Goal: Task Accomplishment & Management: Complete application form

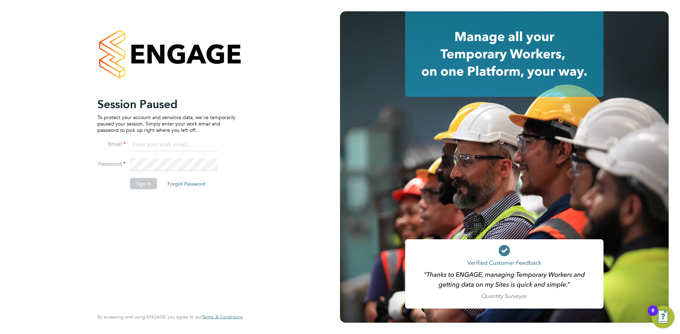
type input "gtheodosi@skilledcareers.co.uk"
click at [147, 188] on button "Sign In" at bounding box center [143, 183] width 27 height 11
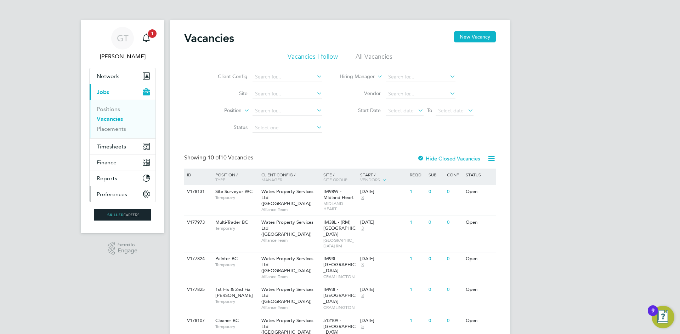
click at [146, 188] on button "Preferences" at bounding box center [123, 195] width 66 height 16
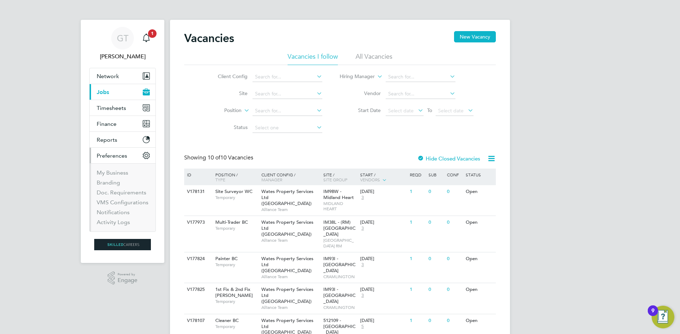
click at [146, 188] on li "Branding" at bounding box center [123, 184] width 53 height 10
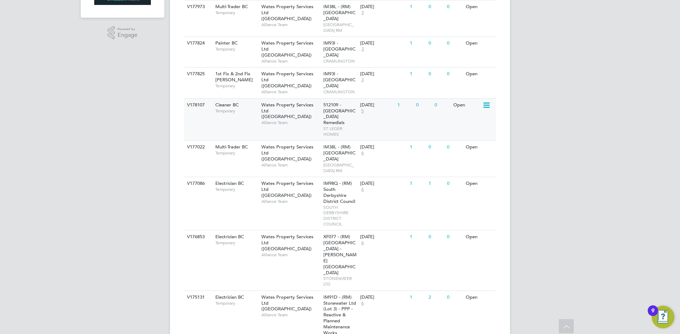
scroll to position [216, 0]
click at [307, 170] on div "V177022 Multi-Trader BC Temporary Wates Property Services Ltd (Central & North)…" at bounding box center [339, 158] width 311 height 36
click at [295, 163] on div "V177022 Multi-Trader BC Temporary Wates Property Services Ltd (Central & North)…" at bounding box center [339, 158] width 311 height 36
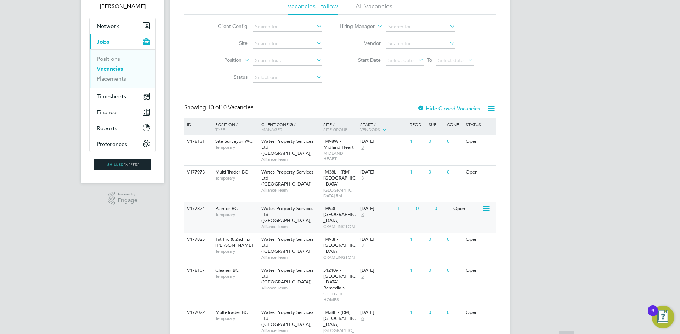
scroll to position [51, 0]
click at [276, 198] on div "V177973 Multi-Trader BC Temporary Wates Property Services Ltd (Central & North)…" at bounding box center [339, 183] width 311 height 36
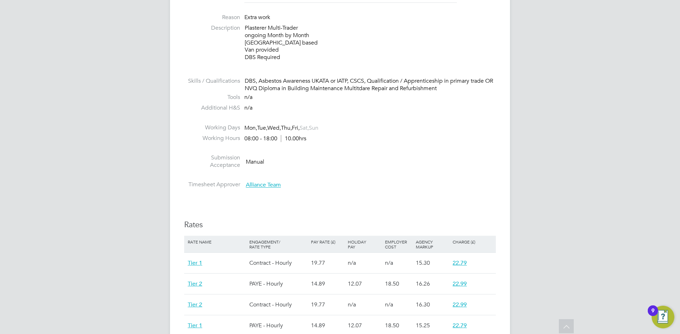
scroll to position [277, 0]
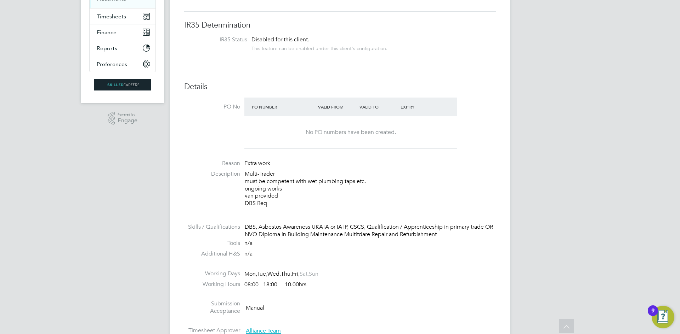
scroll to position [131, 0]
